Goal: Information Seeking & Learning: Learn about a topic

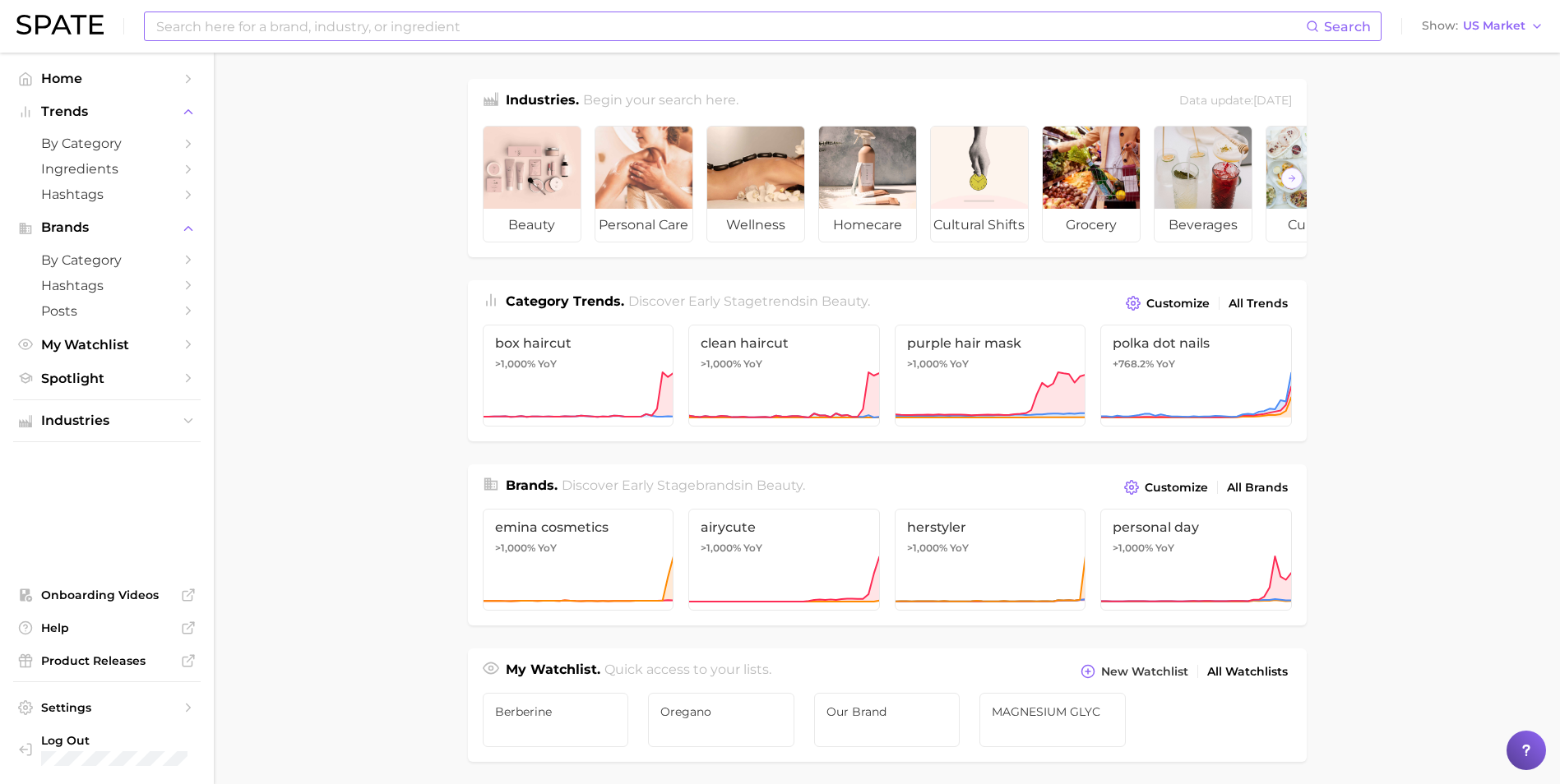
click at [447, 28] on input at bounding box center [730, 26] width 1151 height 28
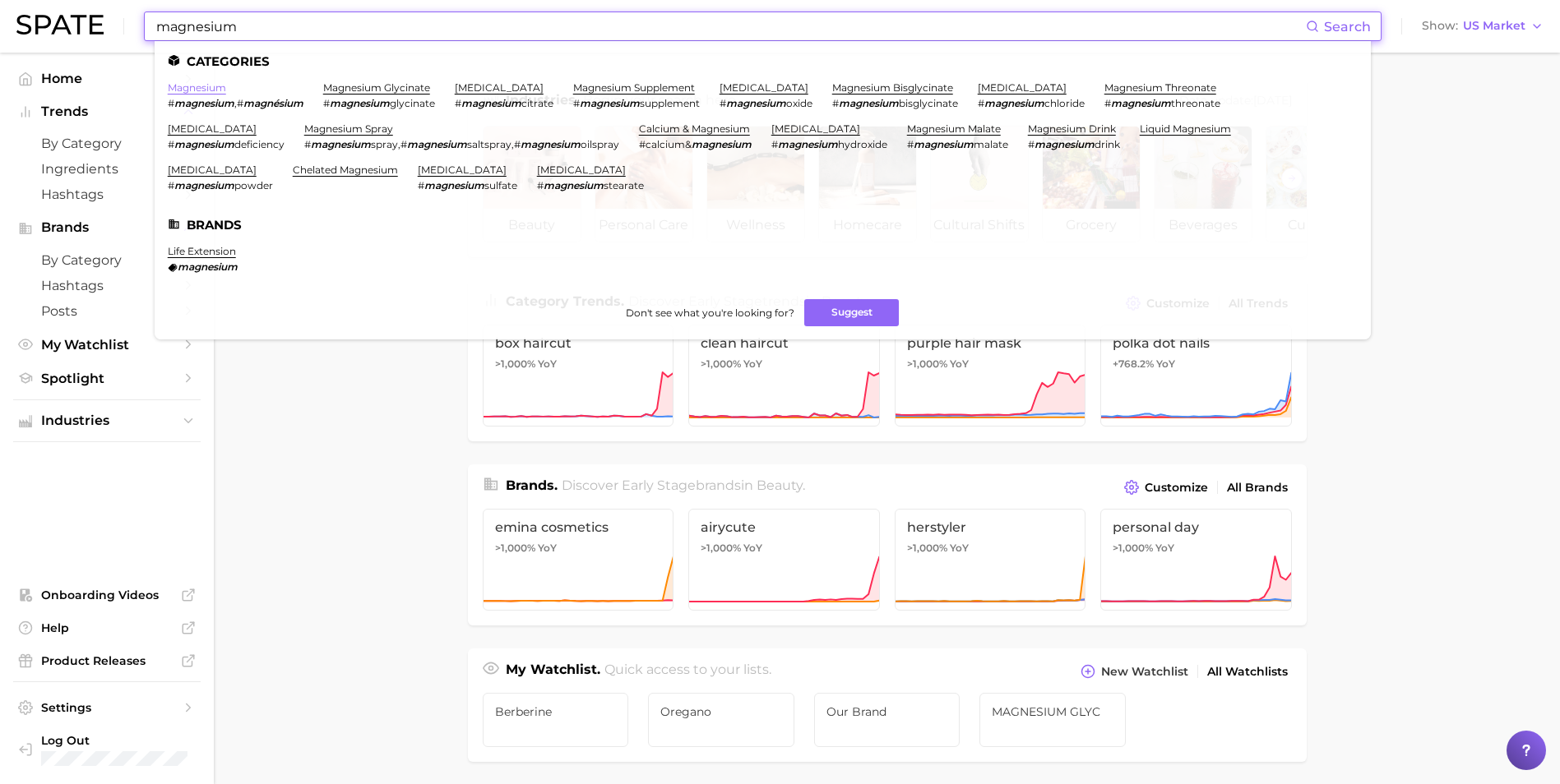
type input "magnesium"
click at [205, 88] on link "magnesium" at bounding box center [197, 87] width 59 height 12
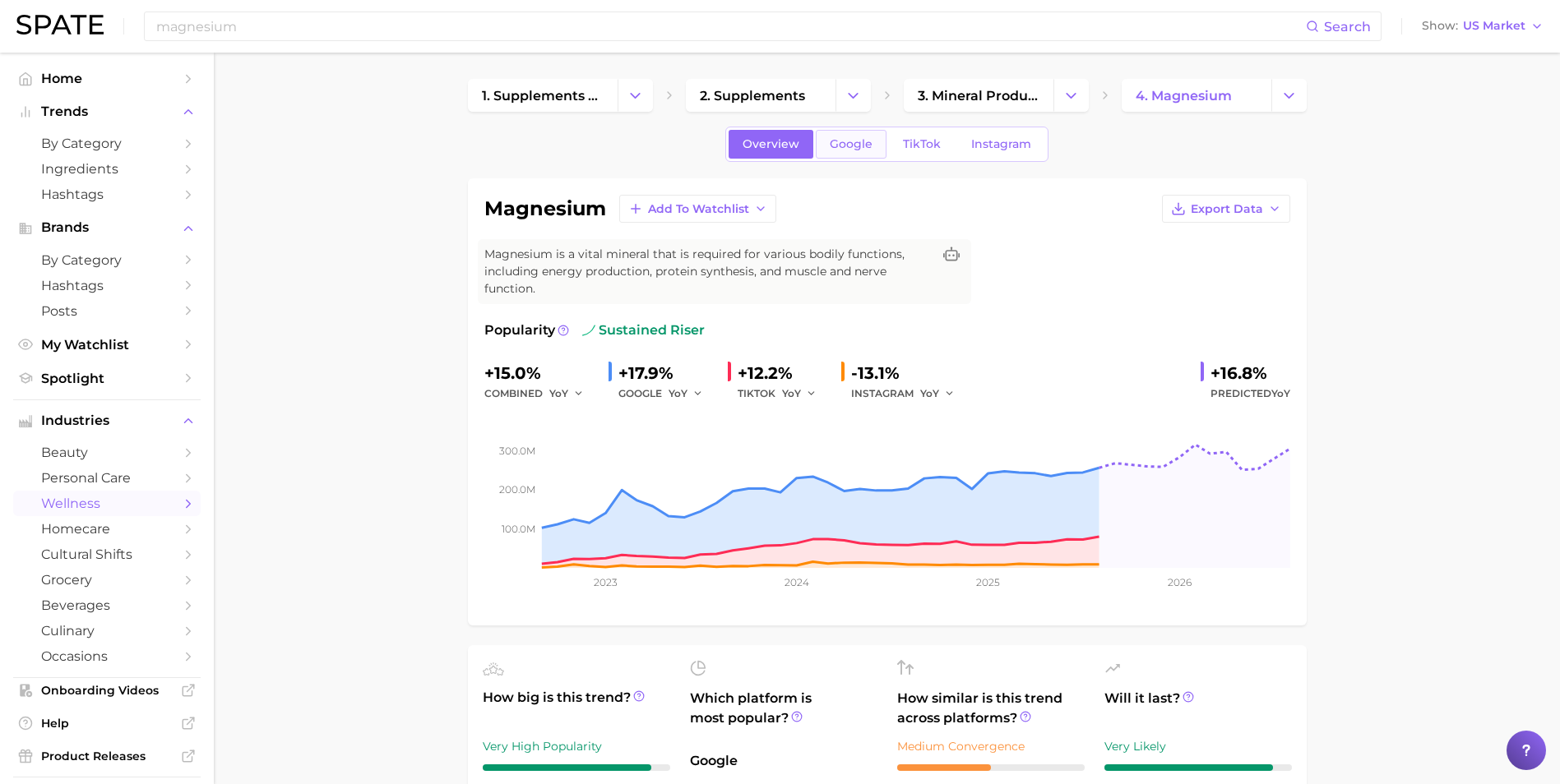
click at [863, 148] on span "Google" at bounding box center [852, 144] width 43 height 14
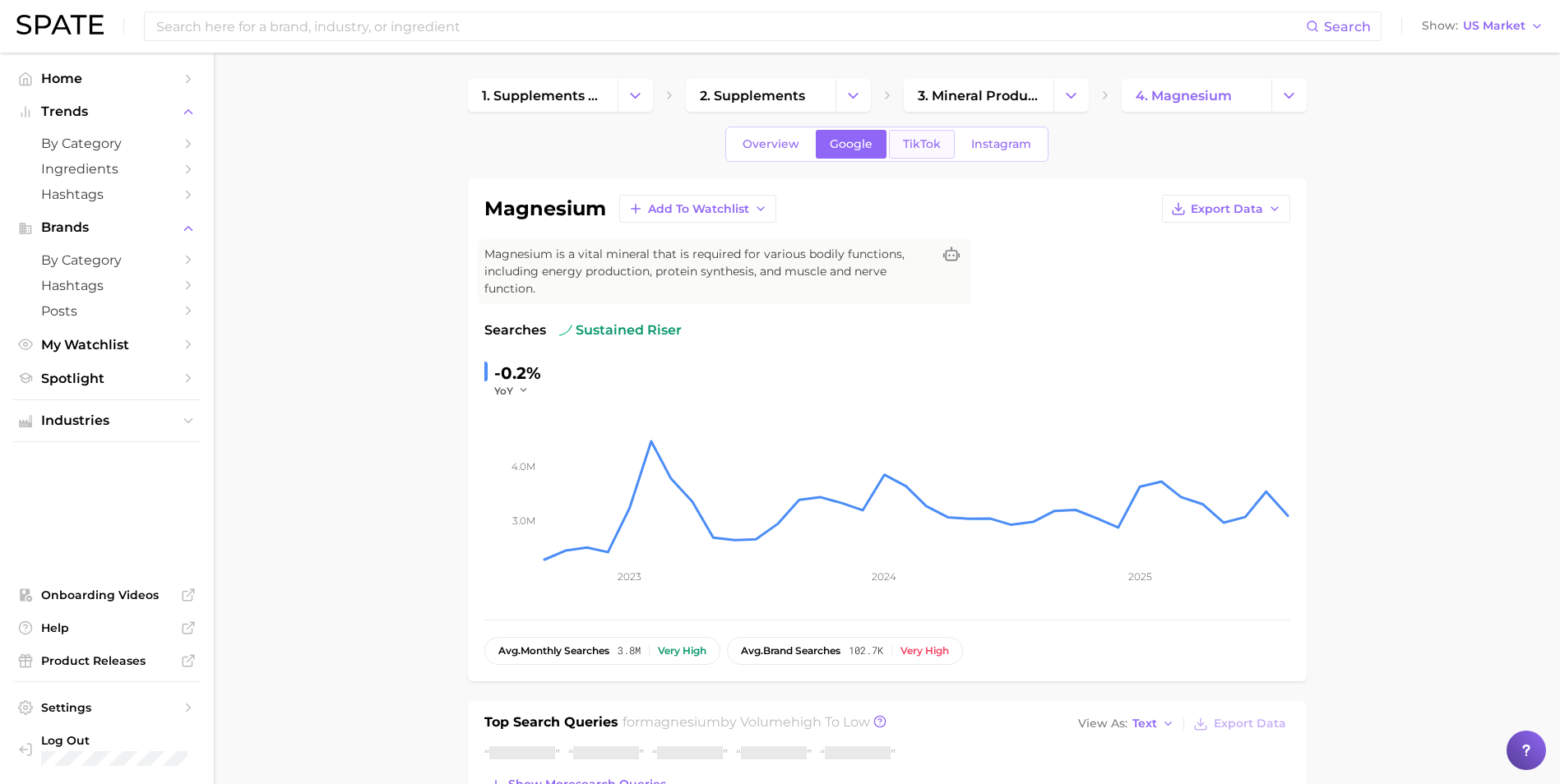
click at [929, 147] on span "TikTok" at bounding box center [922, 144] width 38 height 14
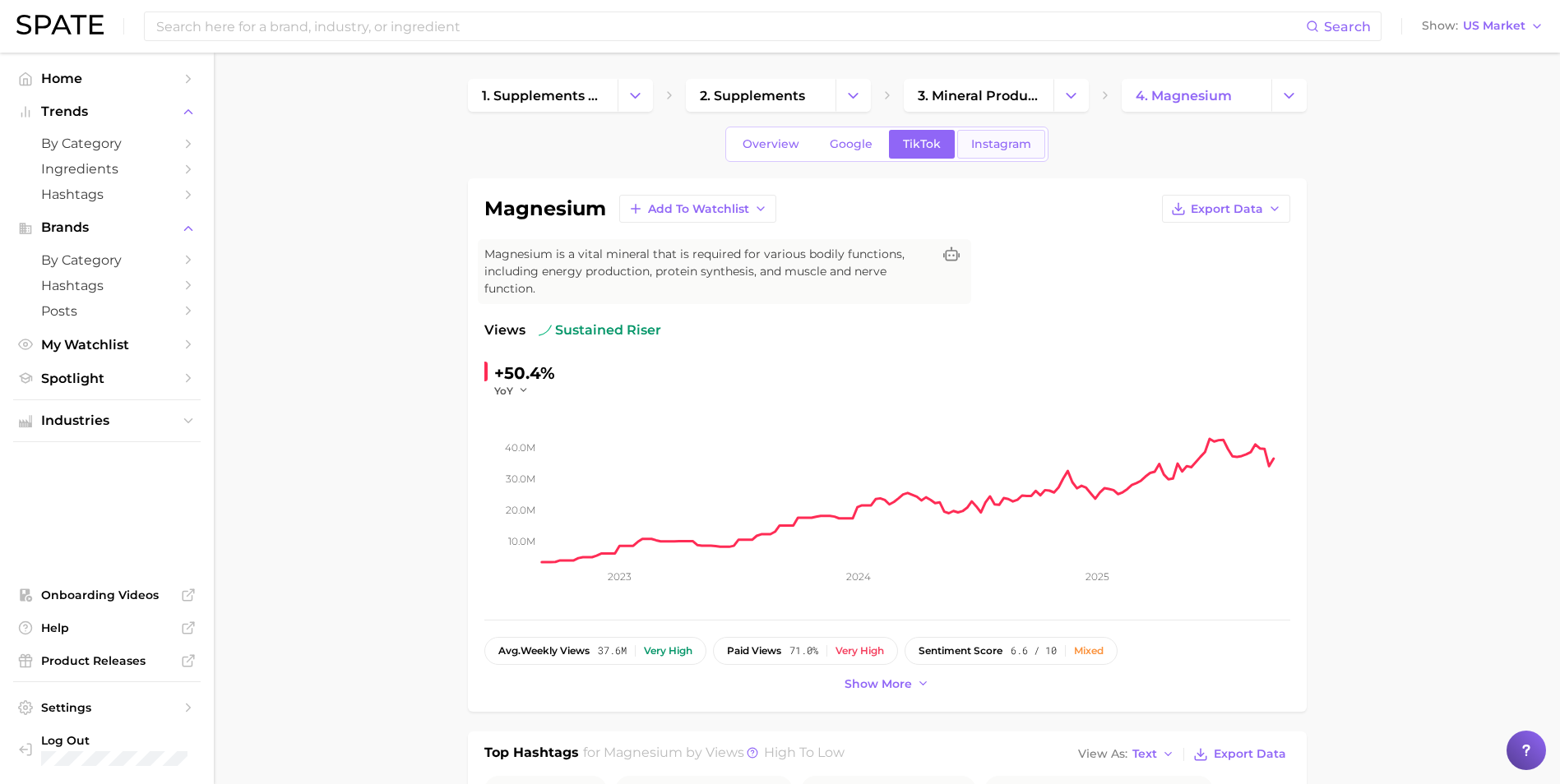
click at [1012, 147] on span "Instagram" at bounding box center [1001, 144] width 60 height 14
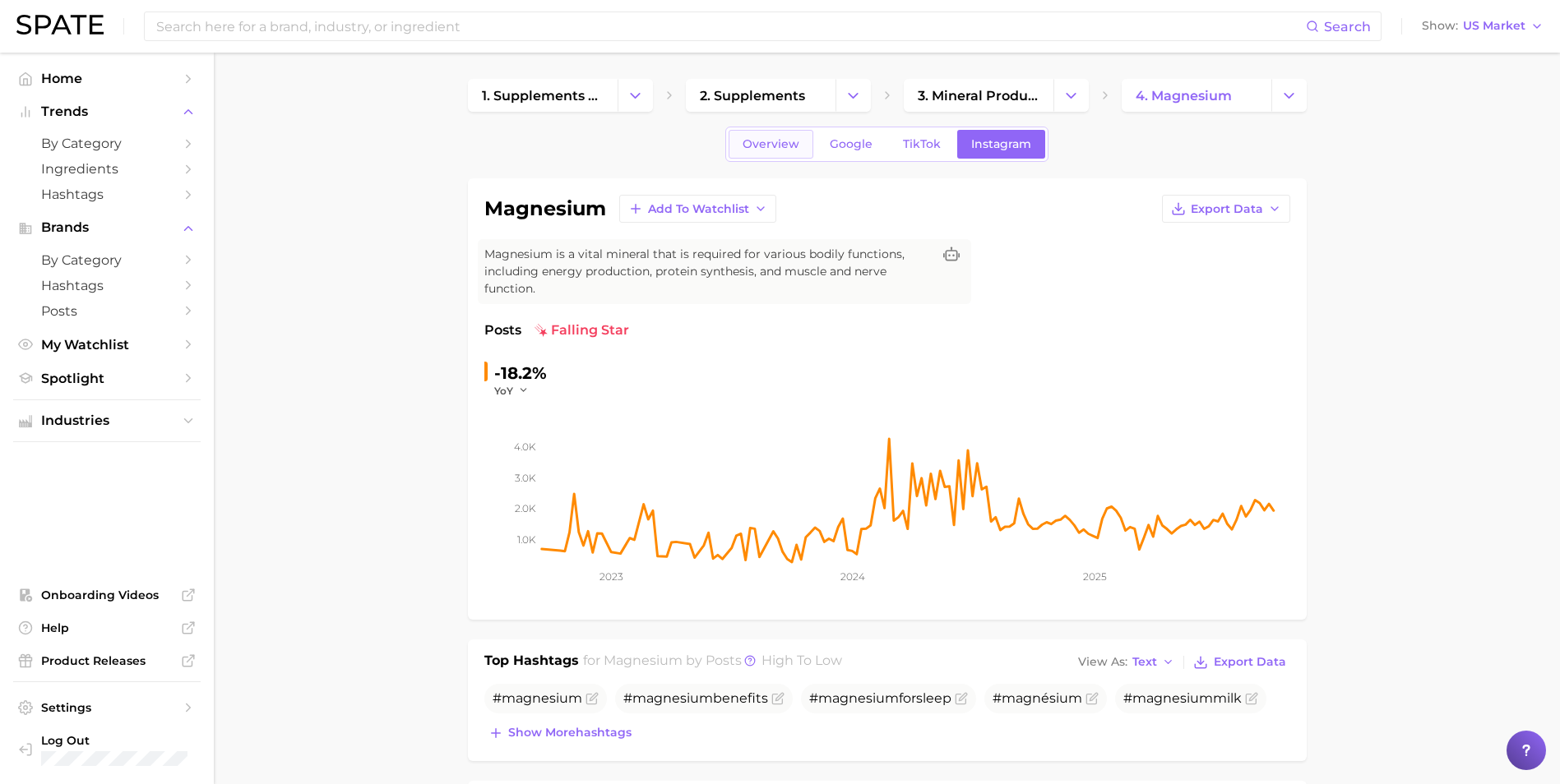
click at [753, 142] on span "Overview" at bounding box center [771, 144] width 57 height 14
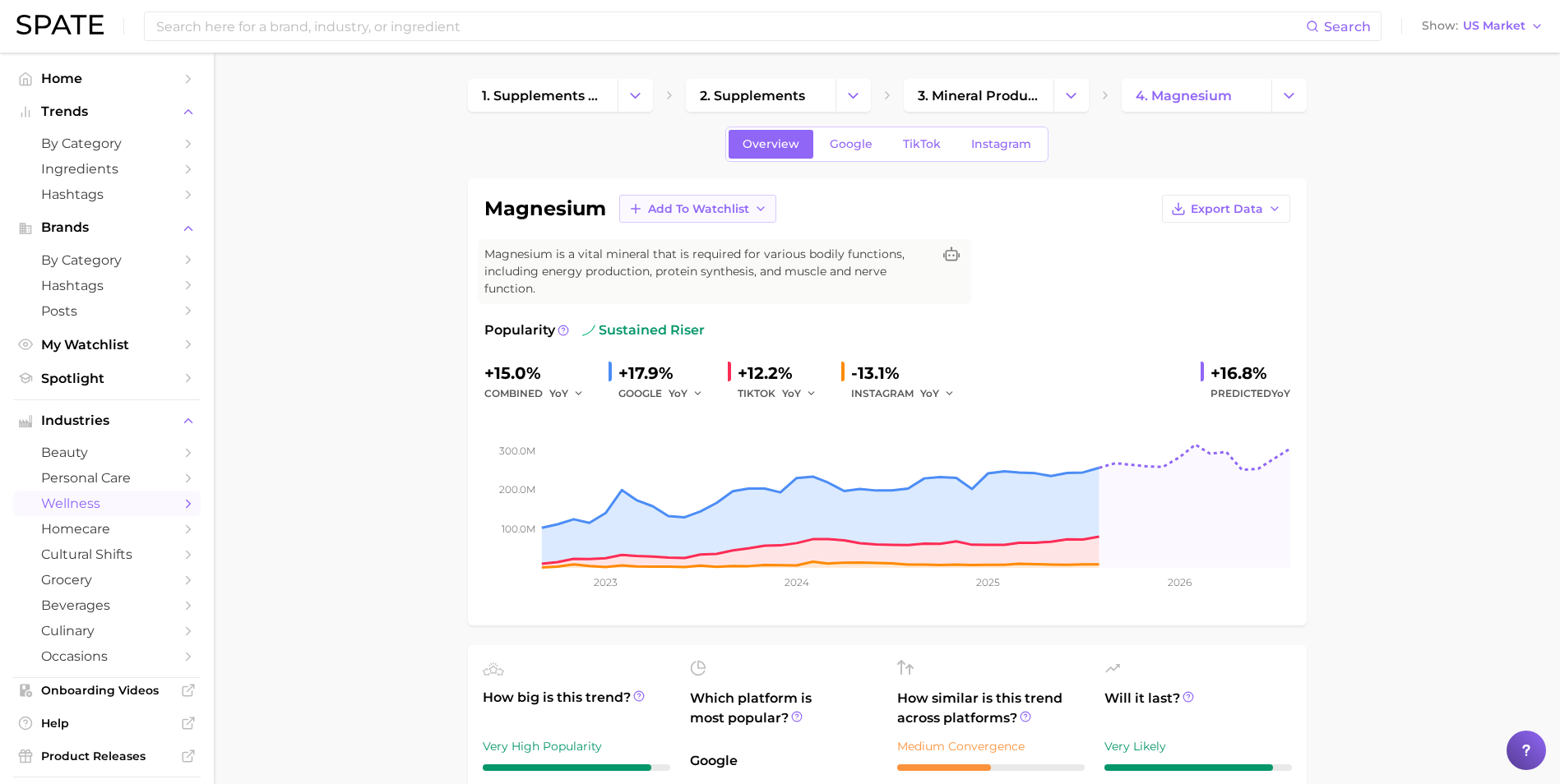
click at [727, 216] on span "Add to Watchlist" at bounding box center [698, 209] width 101 height 14
click at [723, 238] on span "New Watchlist" at bounding box center [690, 240] width 87 height 14
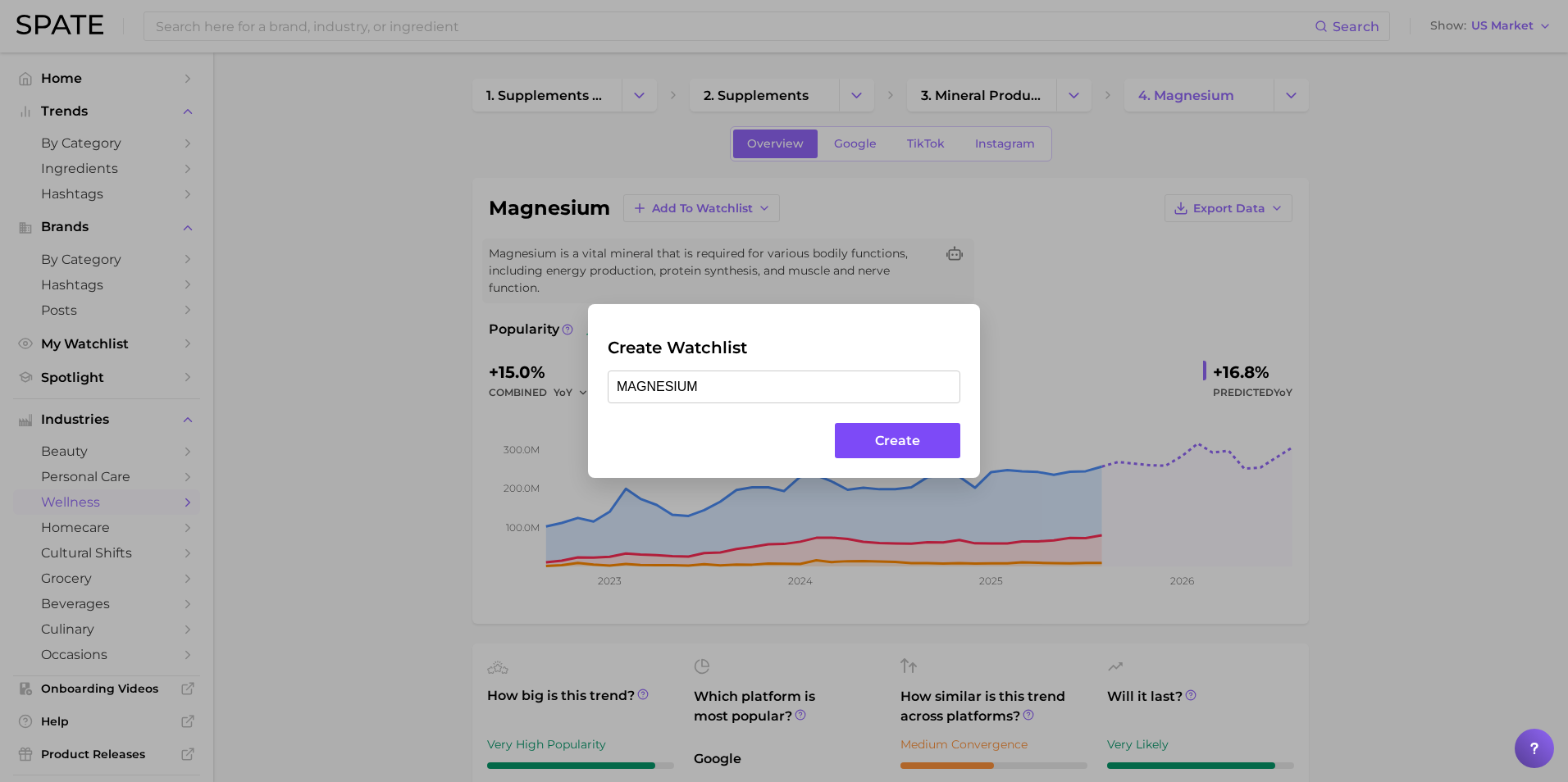
type input "MAGNESIUM"
click at [880, 453] on button "Create" at bounding box center [898, 440] width 126 height 35
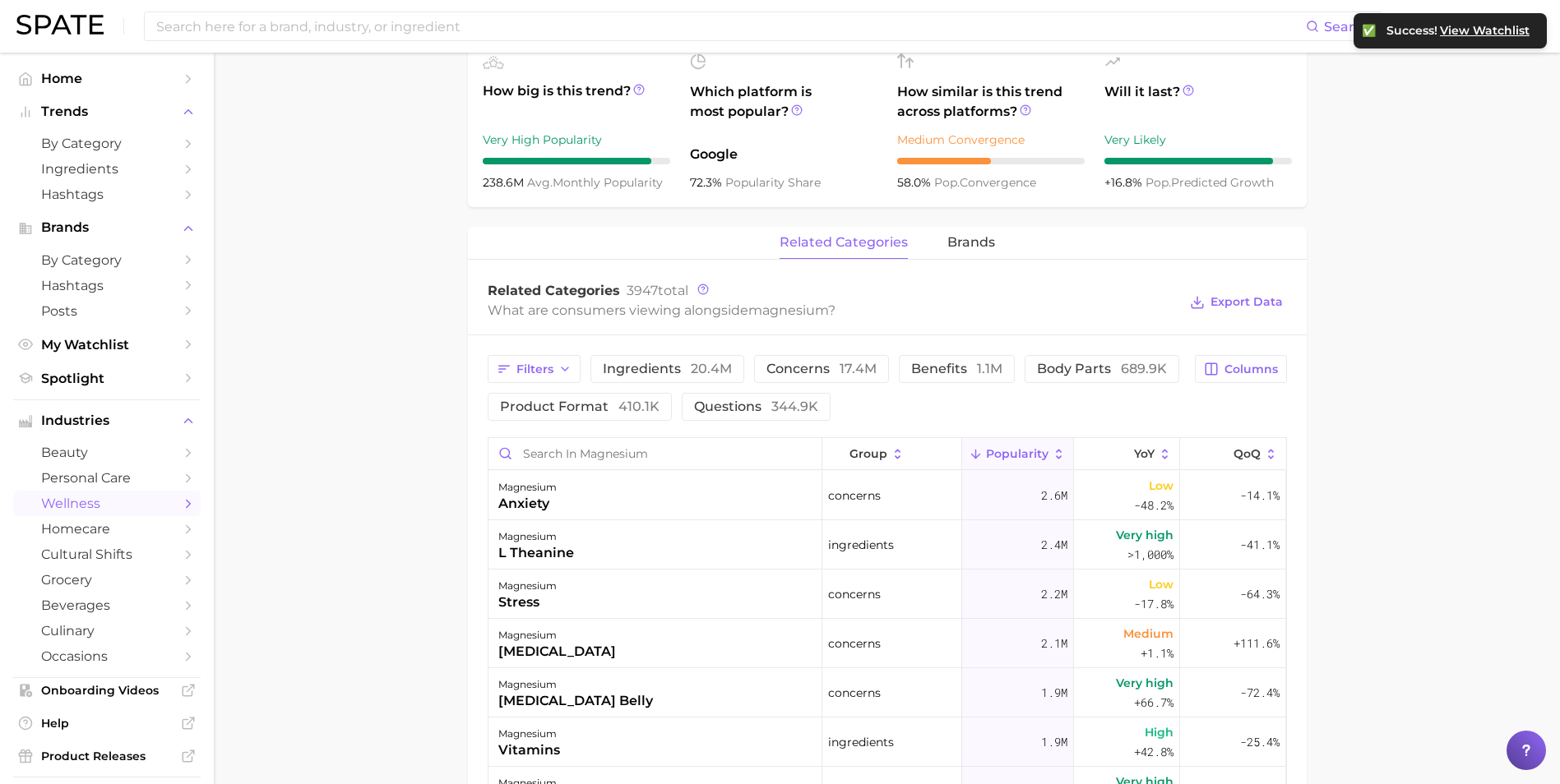
scroll to position [657, 0]
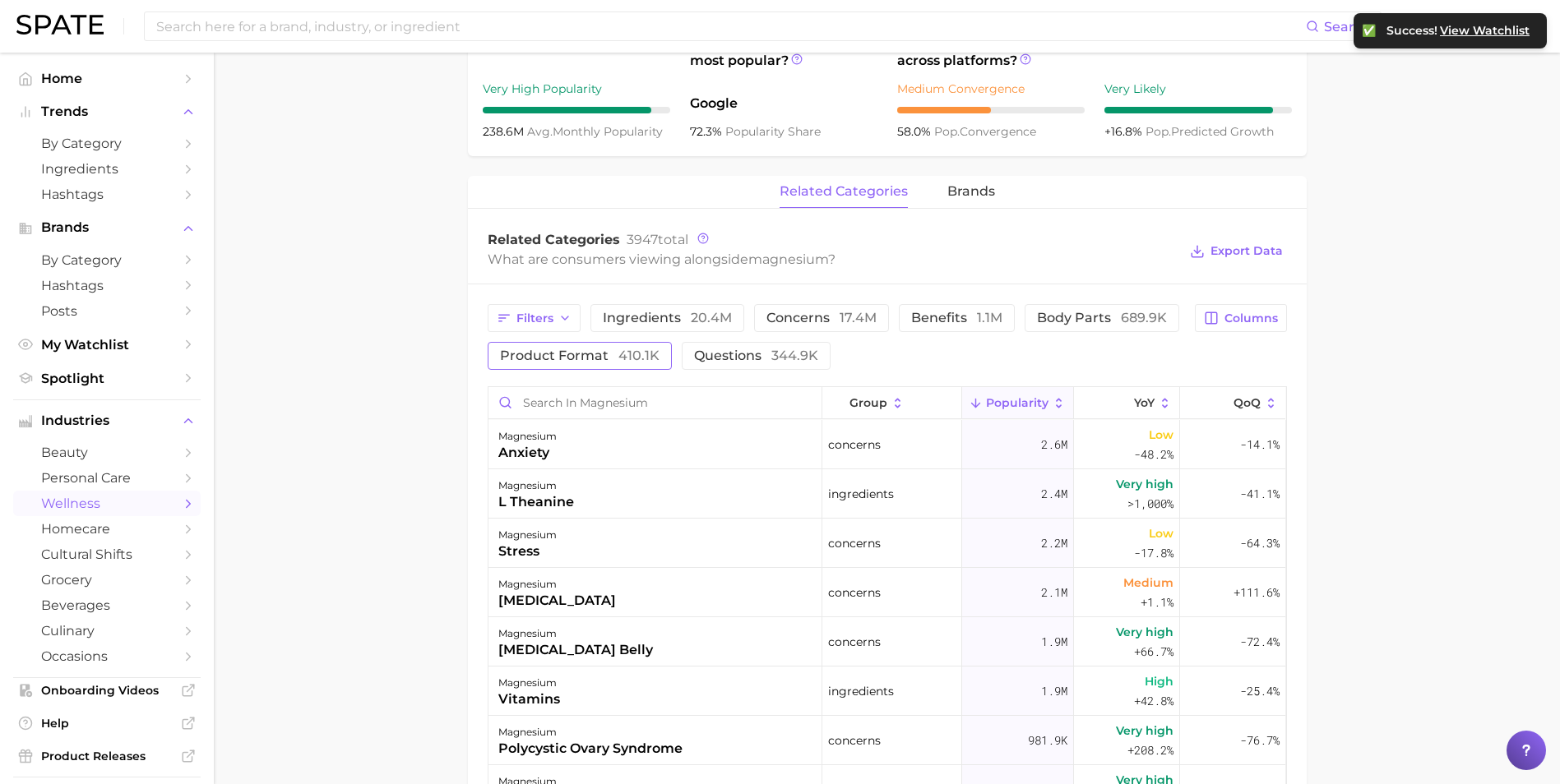
click at [642, 346] on button "product format 410.1k" at bounding box center [579, 355] width 184 height 28
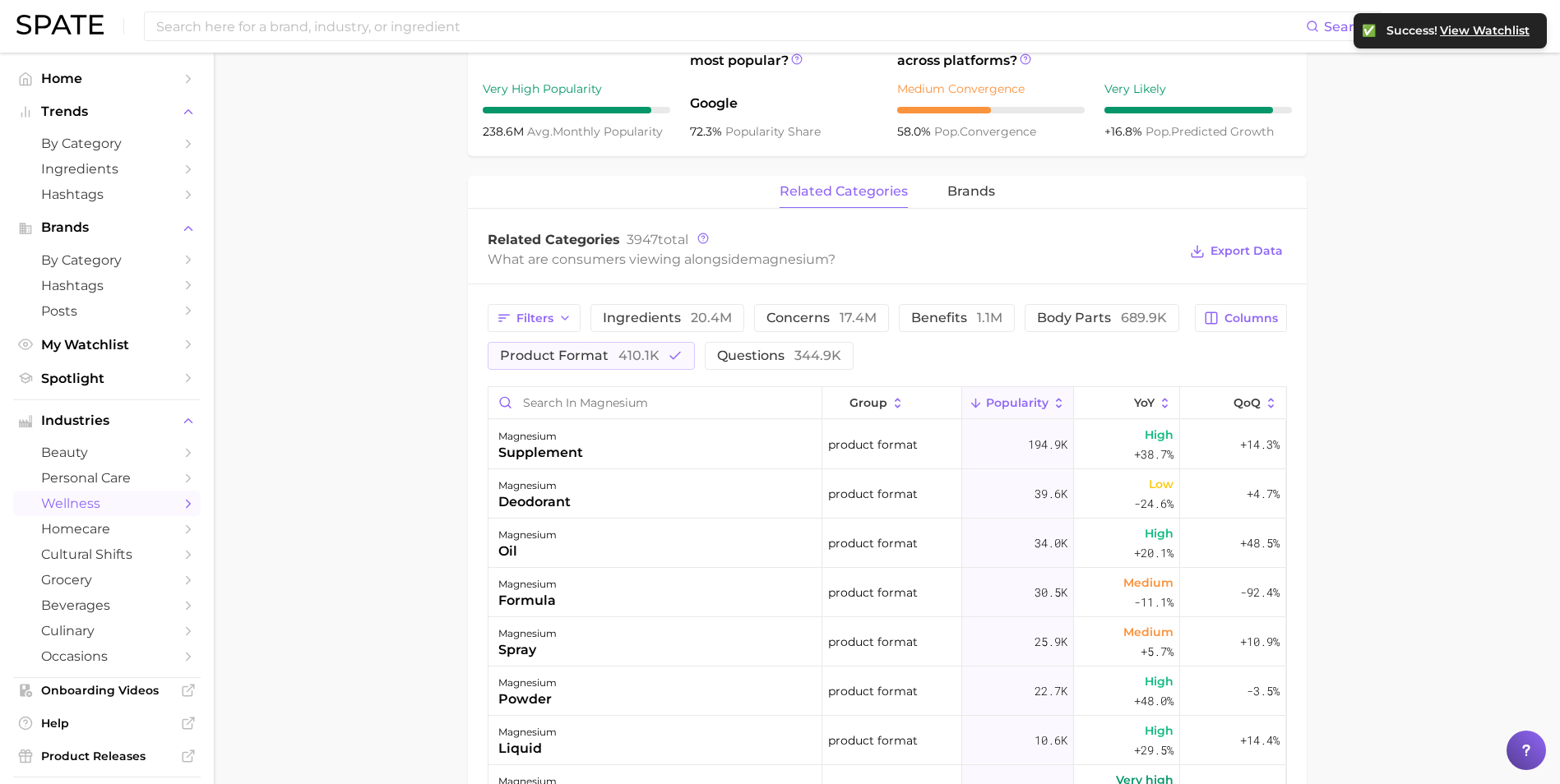
click at [350, 457] on main "1. supplements & ingestibles 2. supplements 3. mineral products 4. magnesium Ov…" at bounding box center [887, 334] width 1346 height 1878
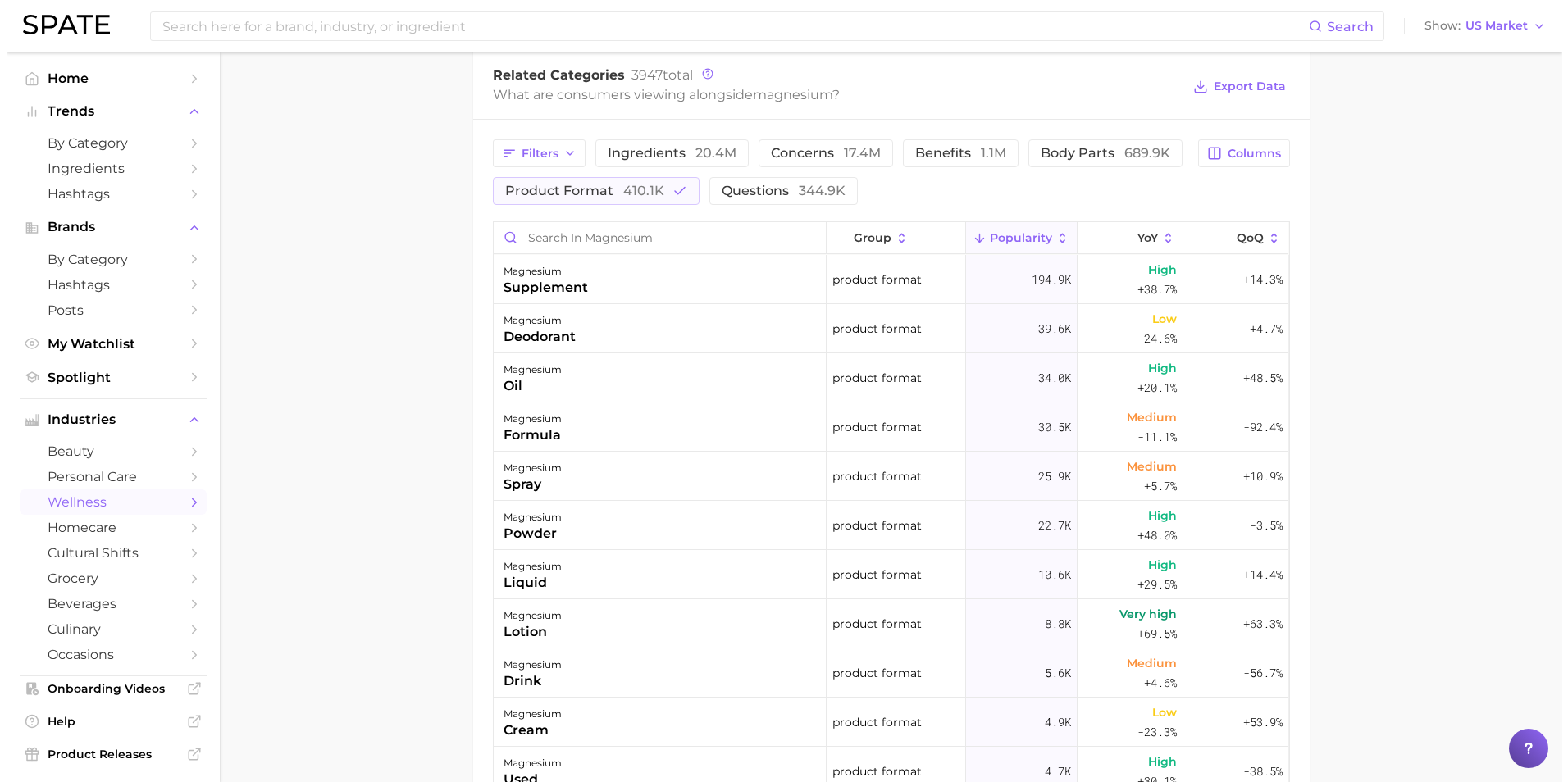
scroll to position [902, 0]
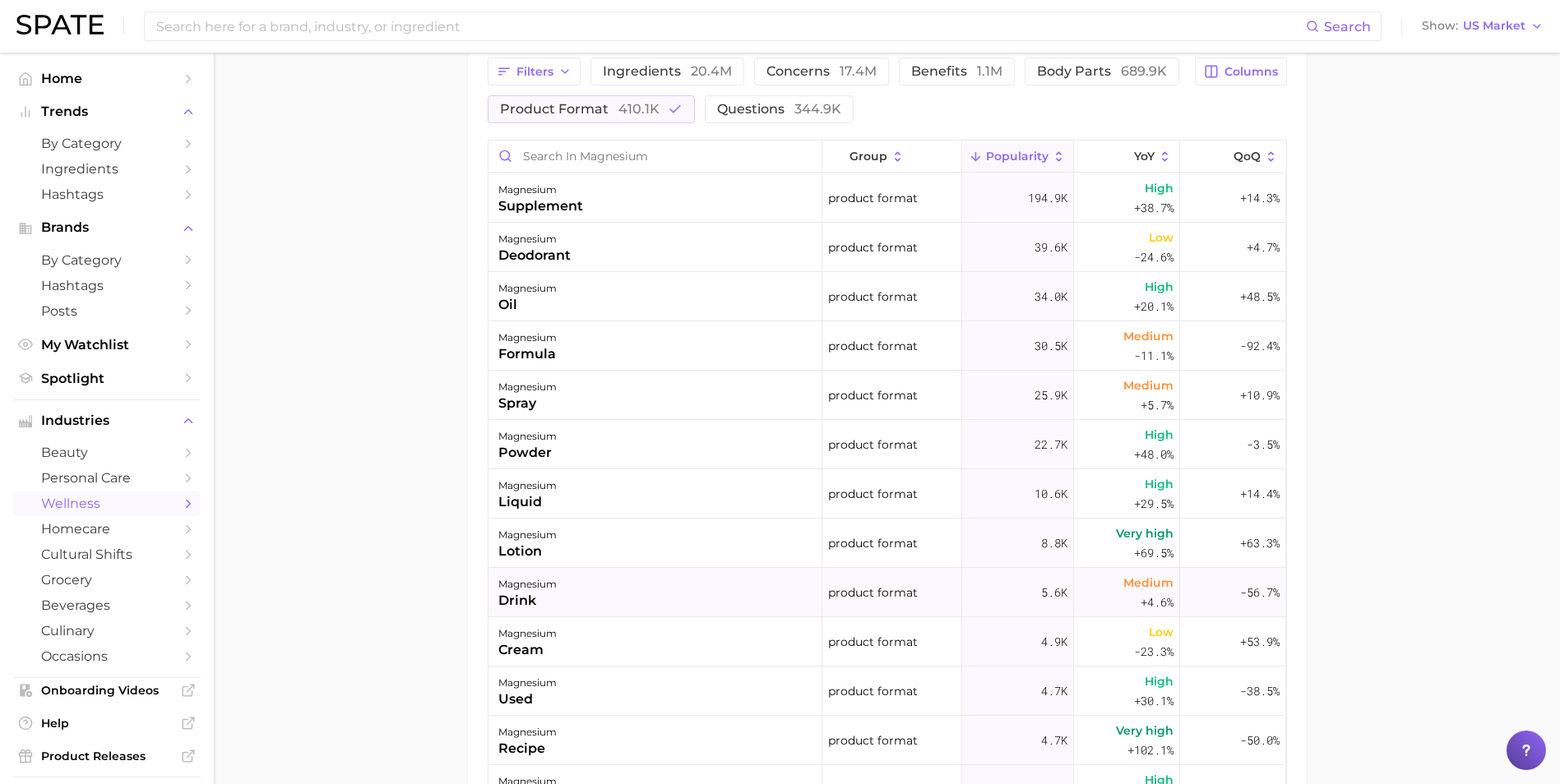
click at [624, 599] on div "magnesium drink" at bounding box center [655, 592] width 334 height 49
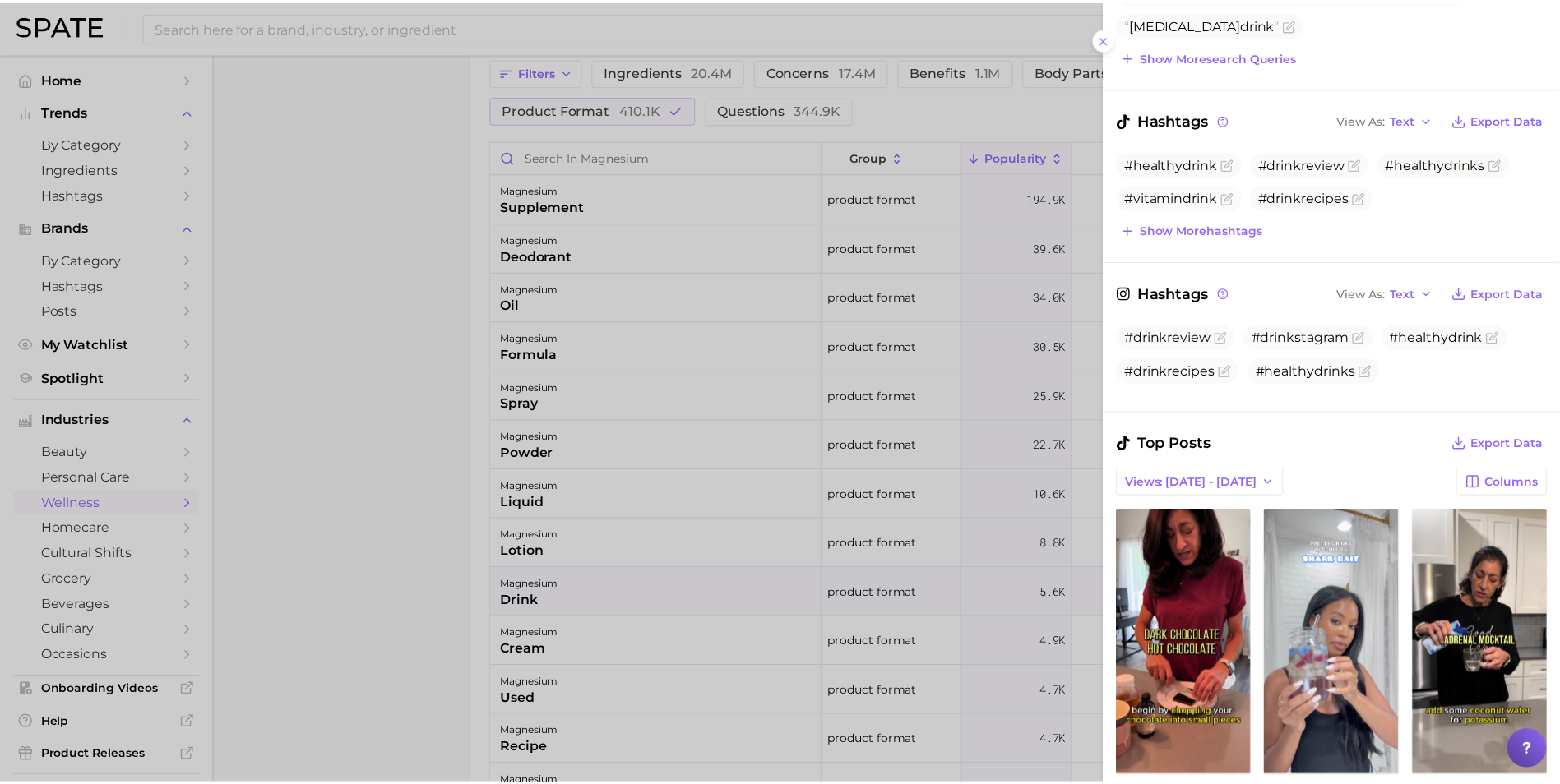
scroll to position [0, 0]
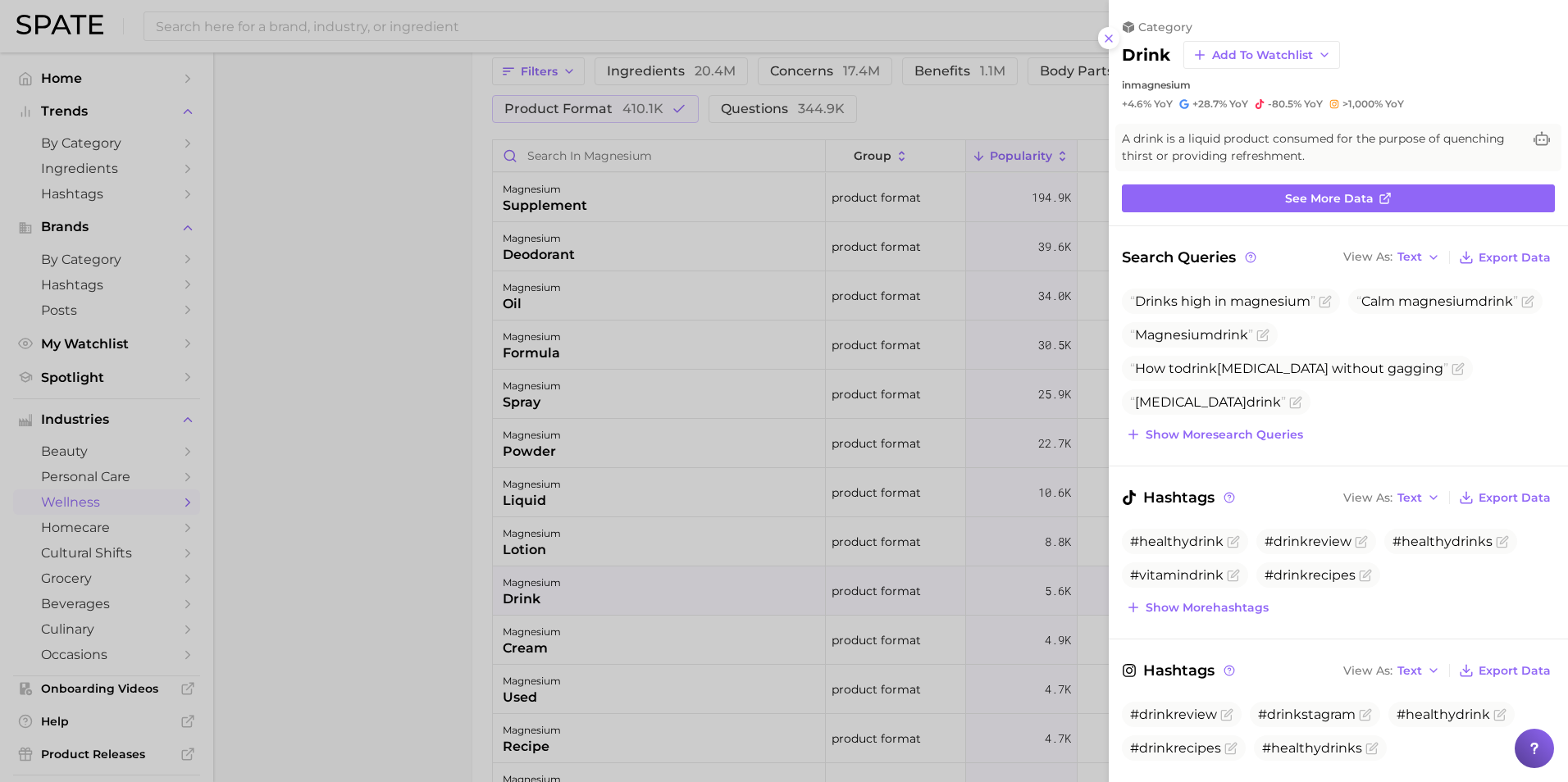
click at [345, 213] on div at bounding box center [784, 391] width 1568 height 782
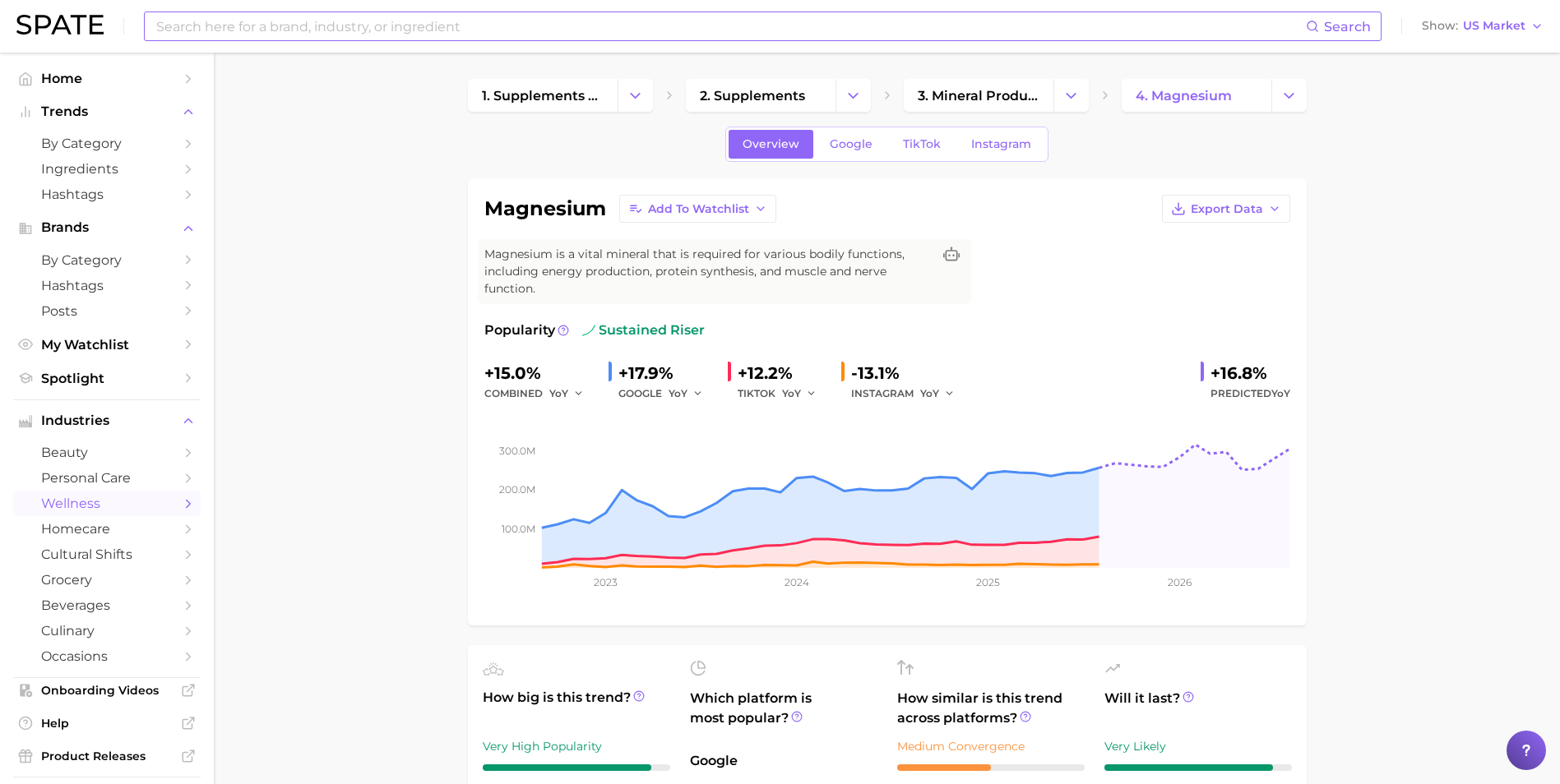
click at [366, 20] on input at bounding box center [730, 26] width 1151 height 28
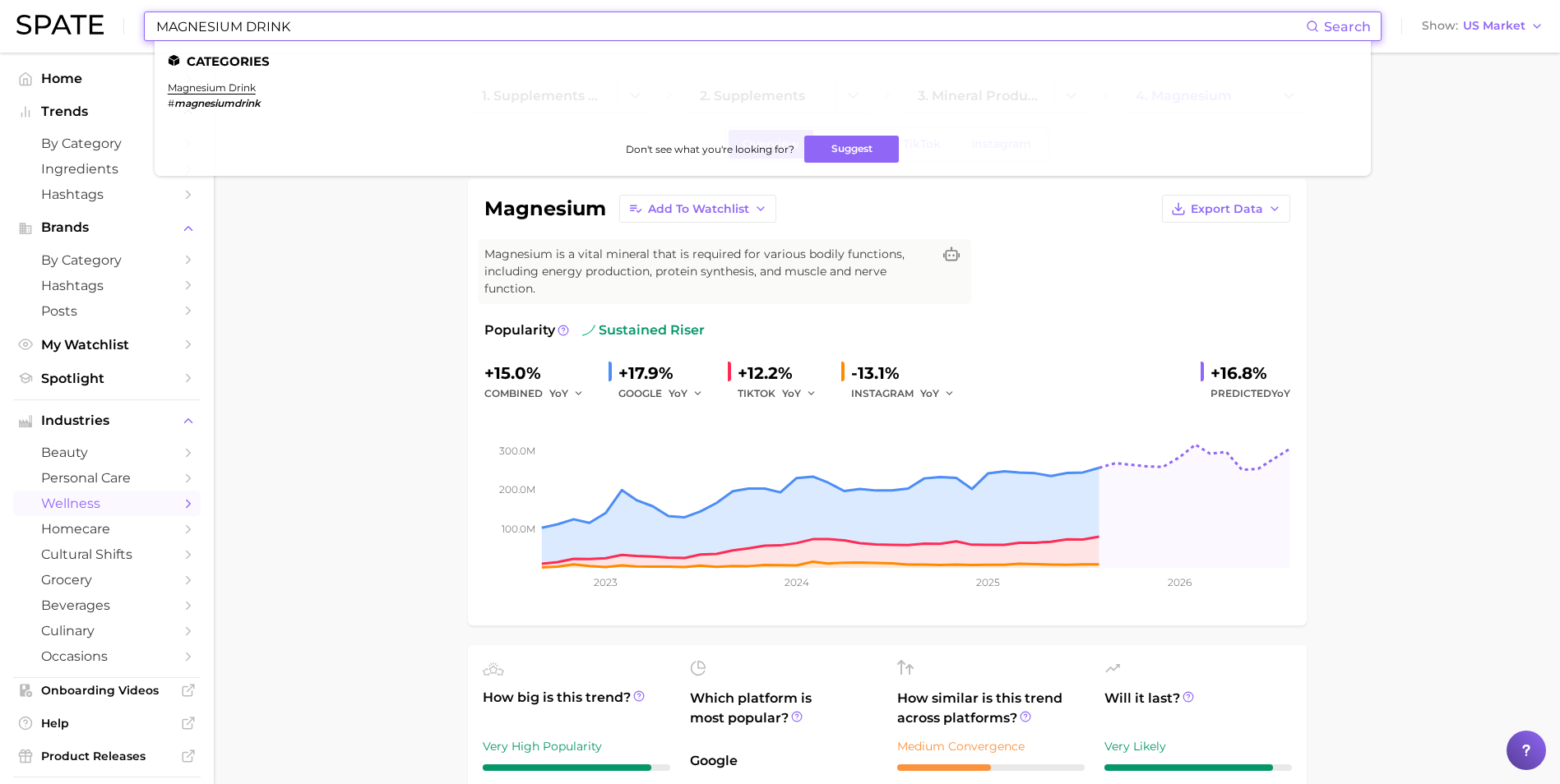
type input "MAGNESIUM DRINK"
click at [227, 96] on li "magnesium drink # magnesiumdrink" at bounding box center [214, 95] width 93 height 28
click at [224, 90] on link "magnesium drink" at bounding box center [211, 87] width 88 height 12
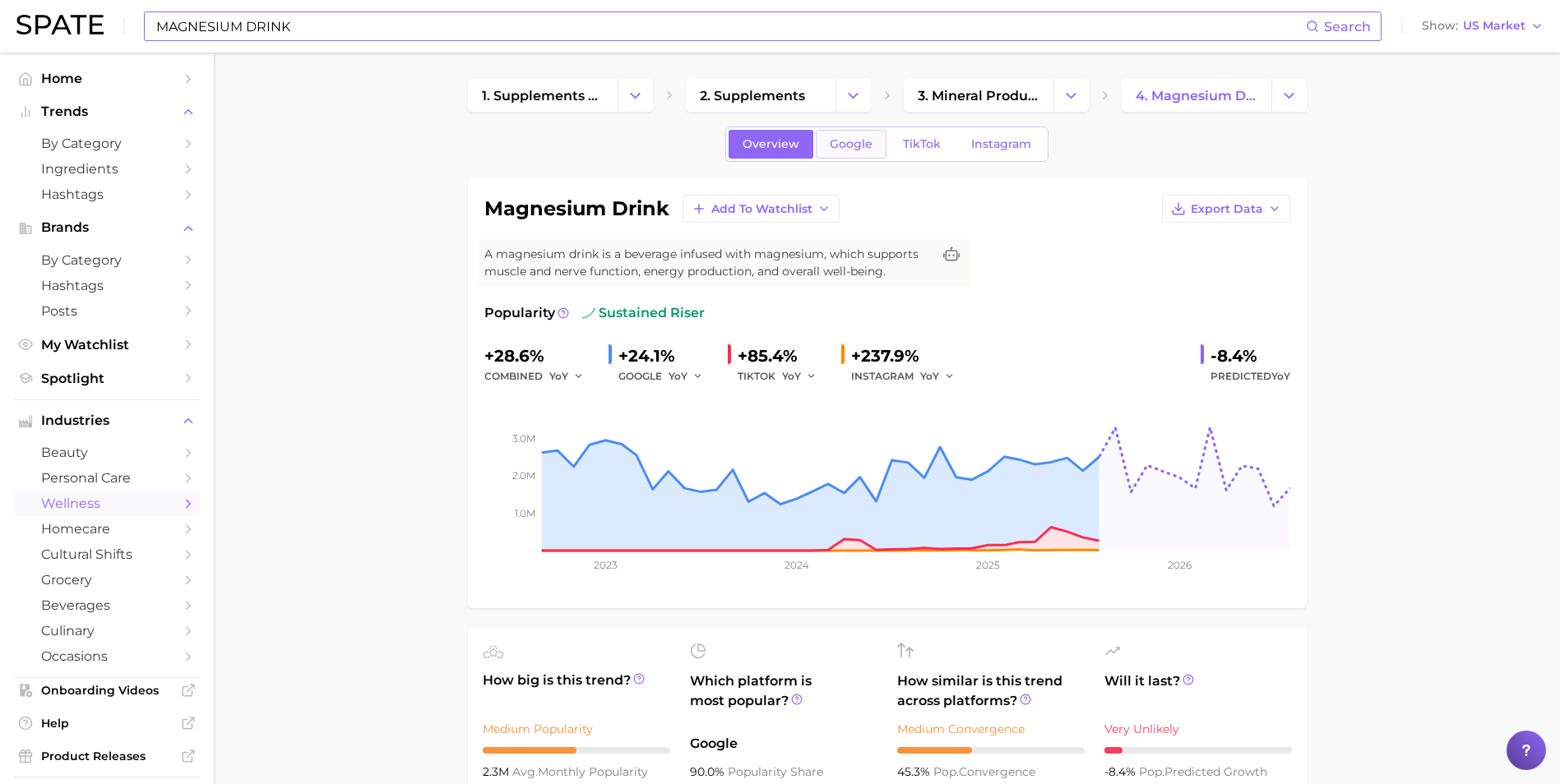
click at [838, 140] on span "Google" at bounding box center [852, 144] width 43 height 14
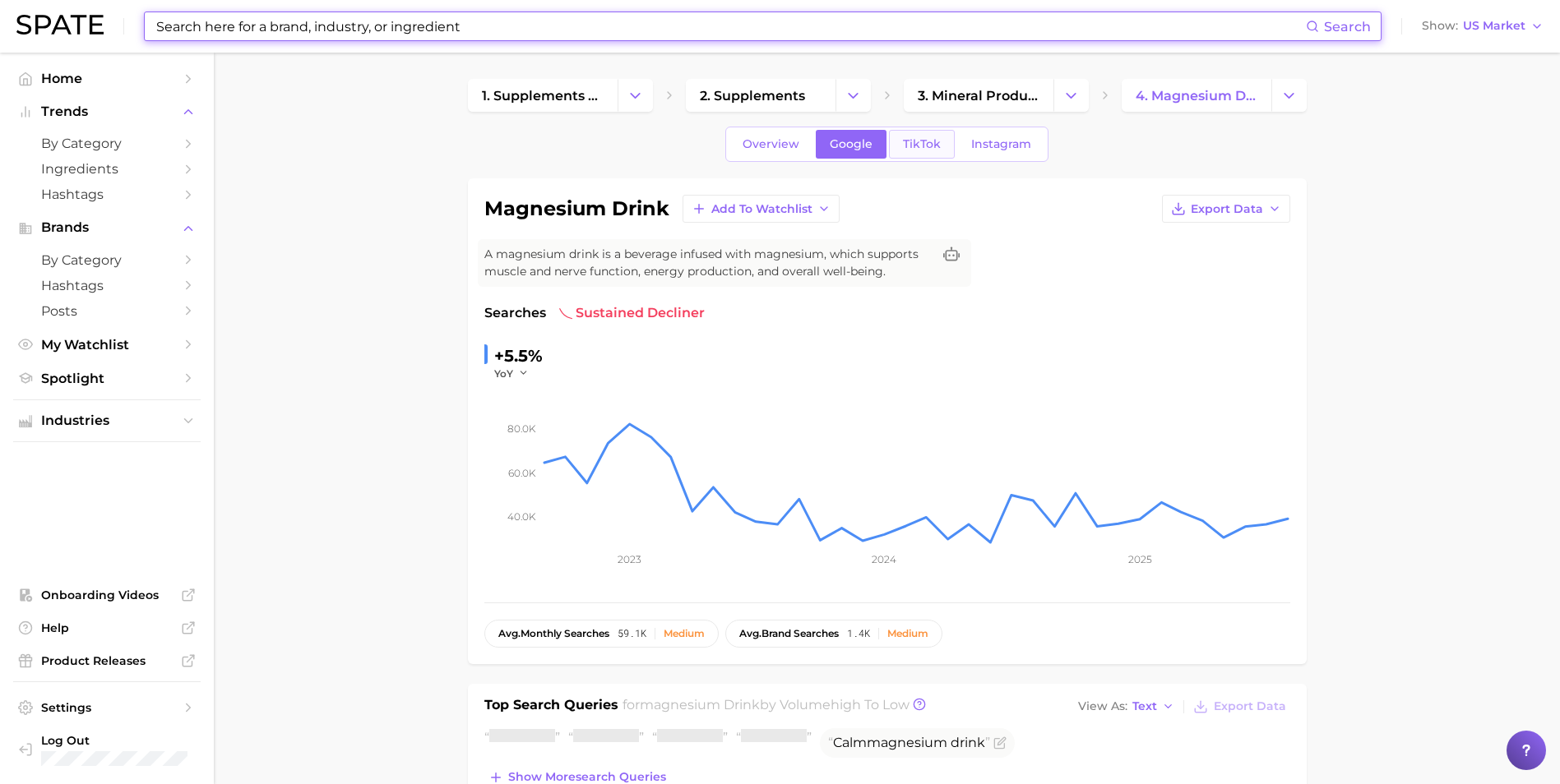
click at [918, 142] on span "TikTok" at bounding box center [922, 144] width 38 height 14
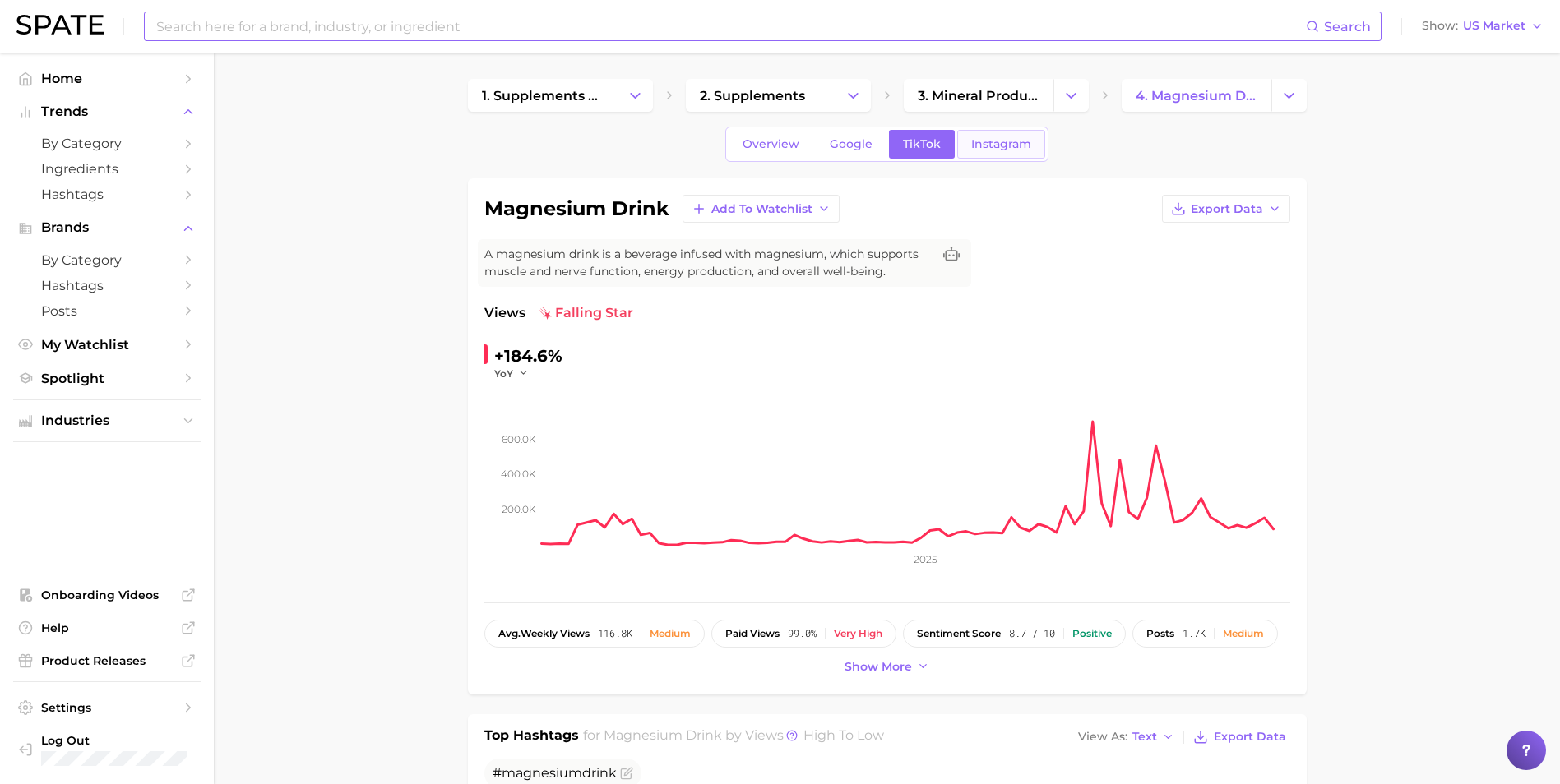
click at [995, 146] on span "Instagram" at bounding box center [1001, 144] width 60 height 14
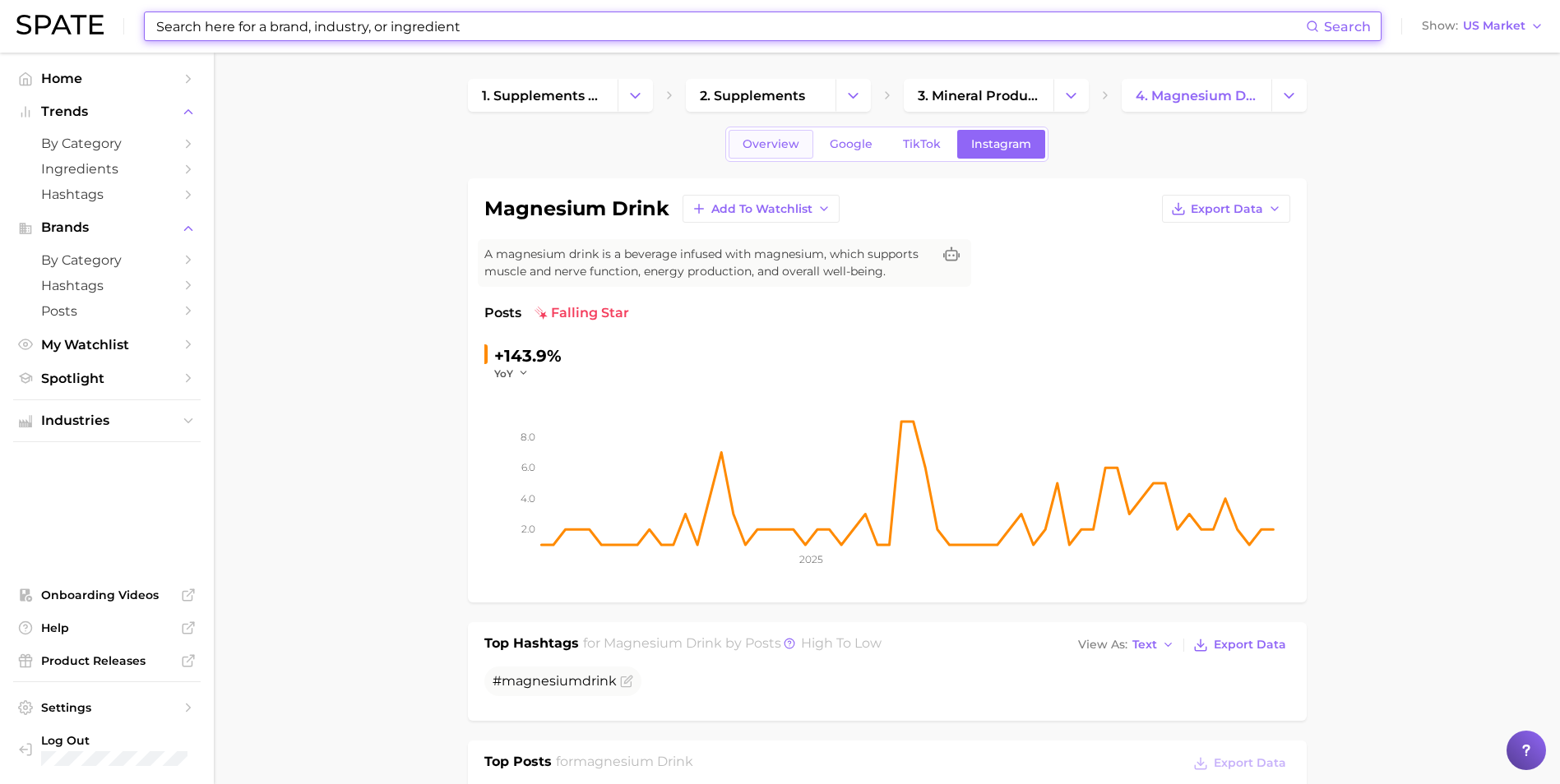
click at [756, 138] on span "Overview" at bounding box center [771, 144] width 57 height 14
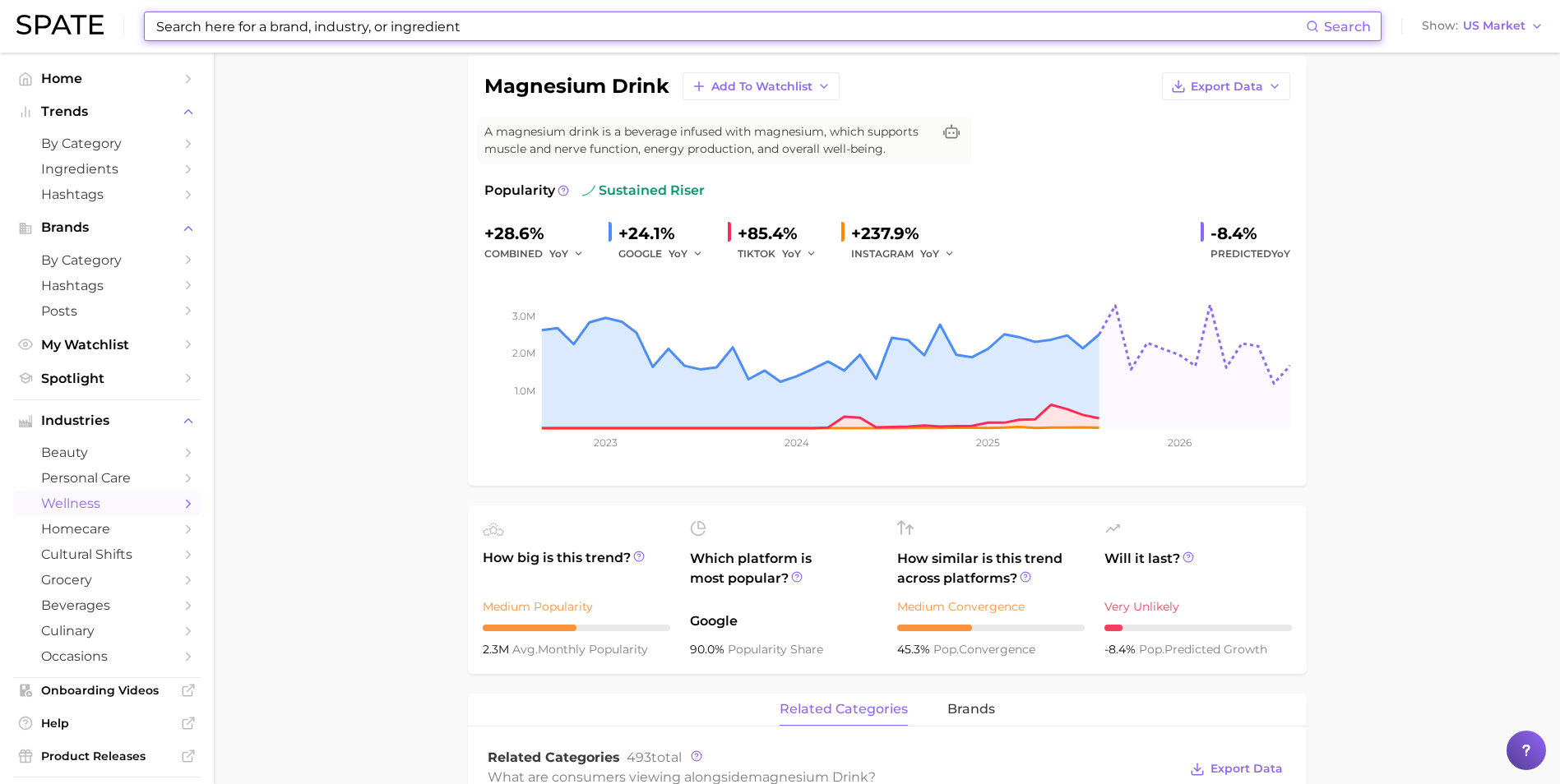
scroll to position [411, 0]
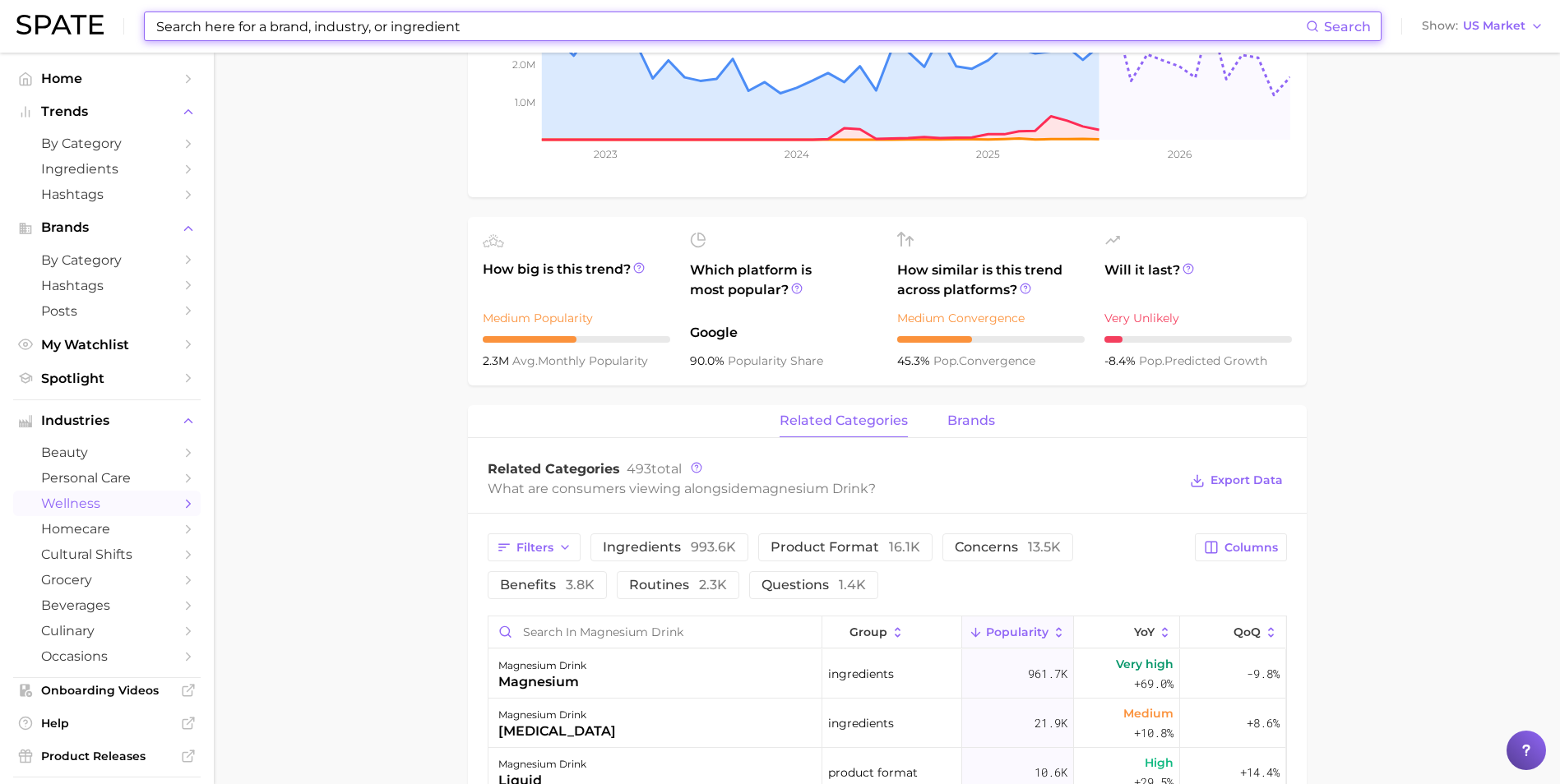
click at [973, 425] on span "brands" at bounding box center [971, 420] width 47 height 15
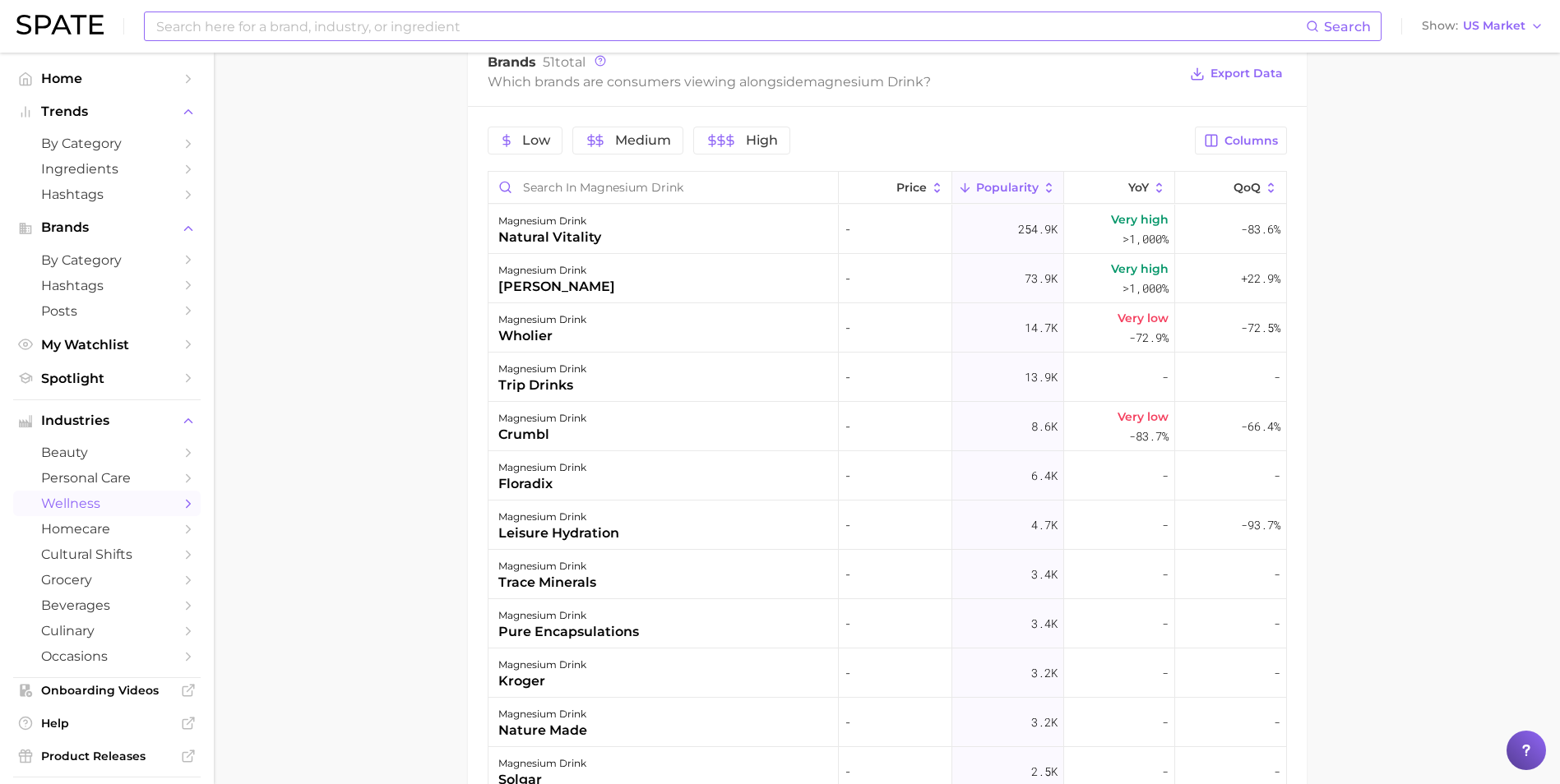
scroll to position [822, 0]
